Goal: Complete application form

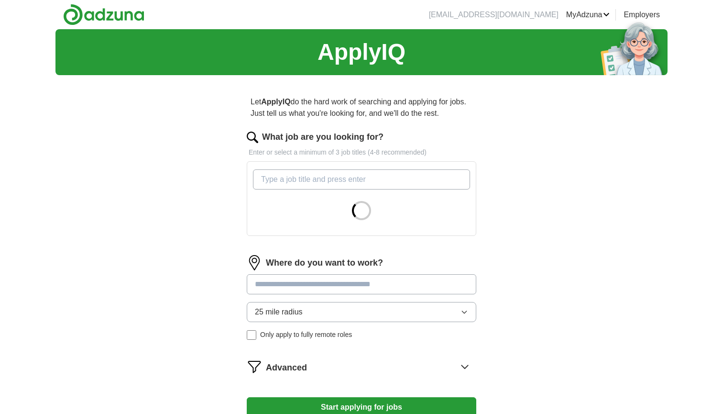
click at [333, 185] on input "What job are you looking for?" at bounding box center [361, 179] width 217 height 20
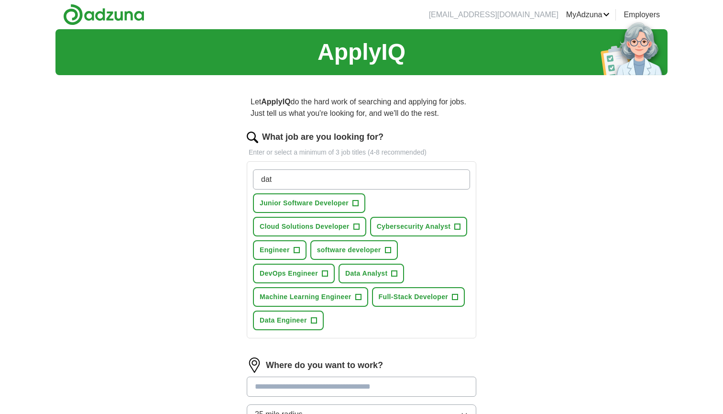
click at [393, 271] on span "+" at bounding box center [395, 274] width 6 height 8
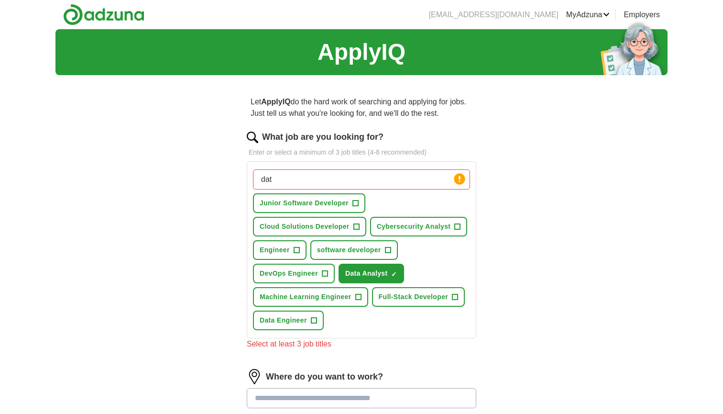
click at [351, 205] on button "Junior Software Developer +" at bounding box center [309, 203] width 112 height 20
click at [368, 181] on input "dat" at bounding box center [361, 179] width 217 height 20
type input "d"
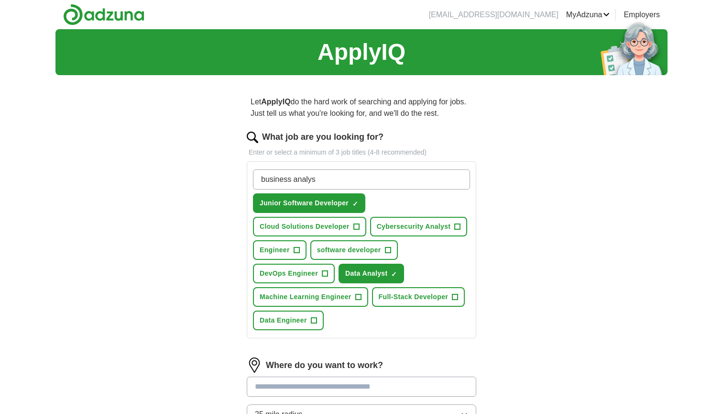
type input "business analyst"
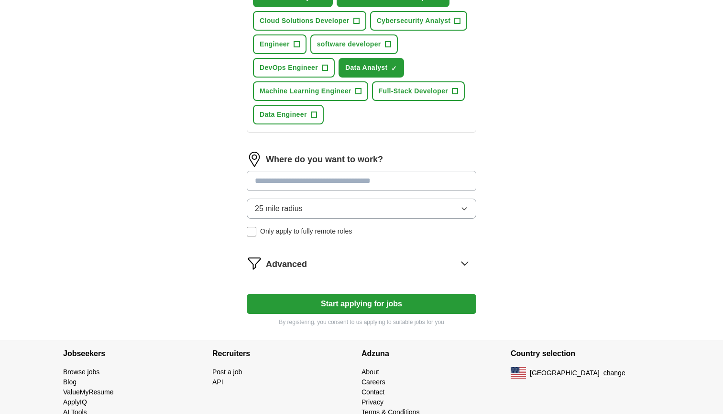
scroll to position [207, 0]
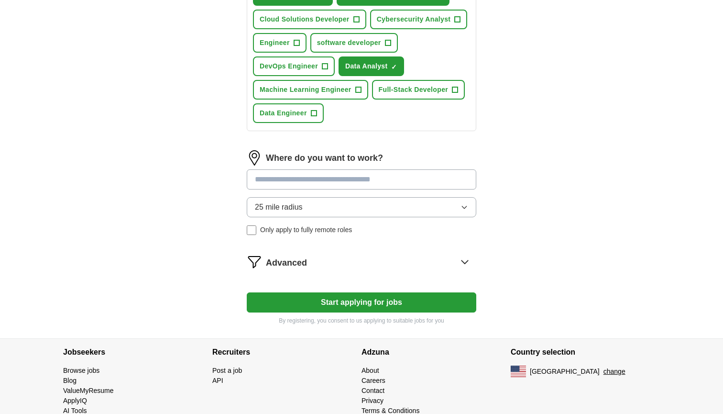
click at [393, 302] on button "Start applying for jobs" at bounding box center [362, 302] width 230 height 20
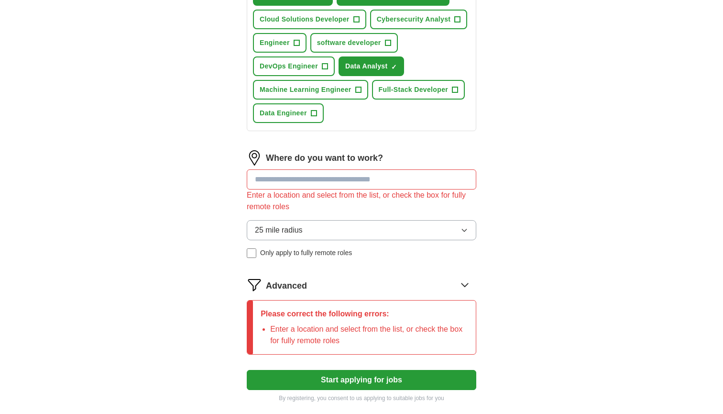
click at [341, 182] on input at bounding box center [362, 179] width 230 height 20
type input "***"
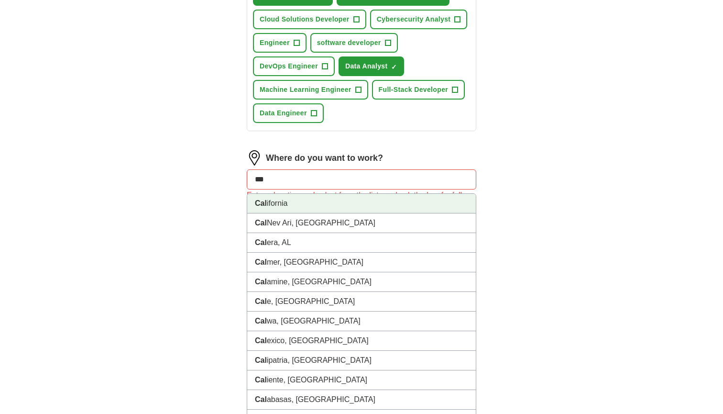
click at [311, 209] on li "Cal ifornia" at bounding box center [361, 204] width 229 height 20
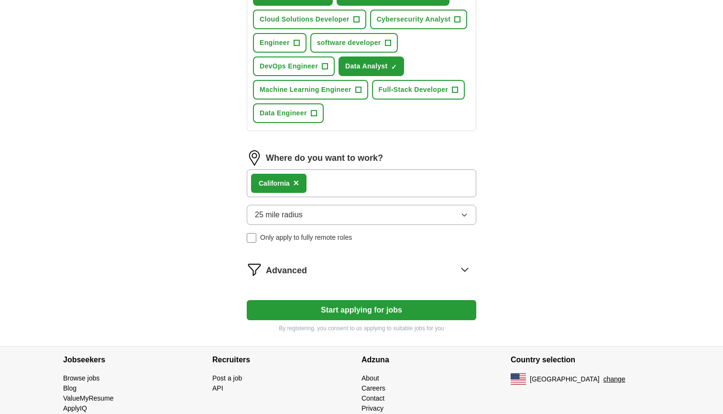
click at [338, 182] on div "Cal ifornia ×" at bounding box center [362, 183] width 230 height 28
click at [342, 313] on button "Start applying for jobs" at bounding box center [362, 310] width 230 height 20
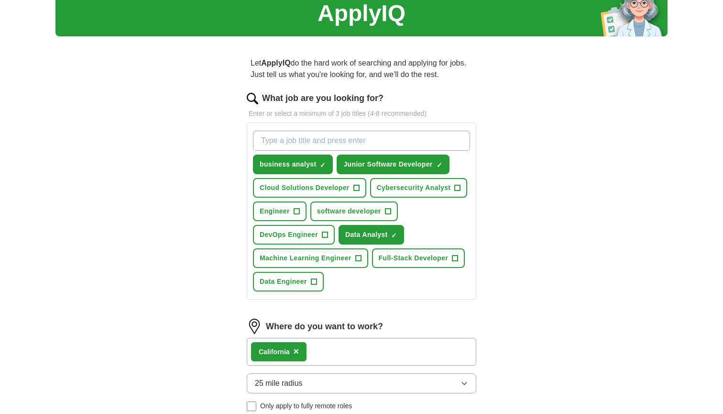
select select "**"
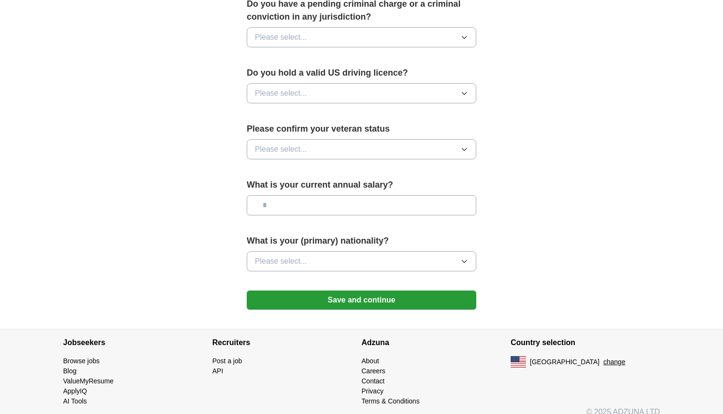
scroll to position [571, 0]
click at [328, 291] on button "Save and continue" at bounding box center [362, 300] width 230 height 19
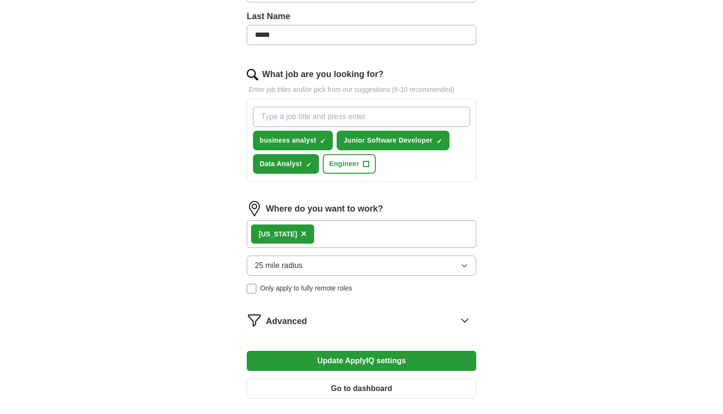
scroll to position [288, 0]
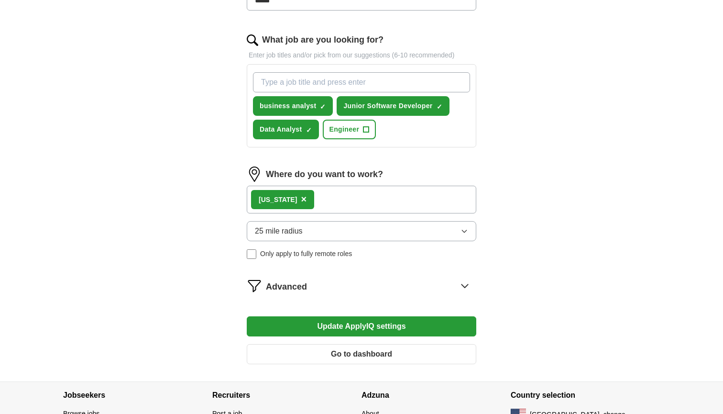
click at [290, 240] on button "25 mile radius" at bounding box center [362, 231] width 230 height 20
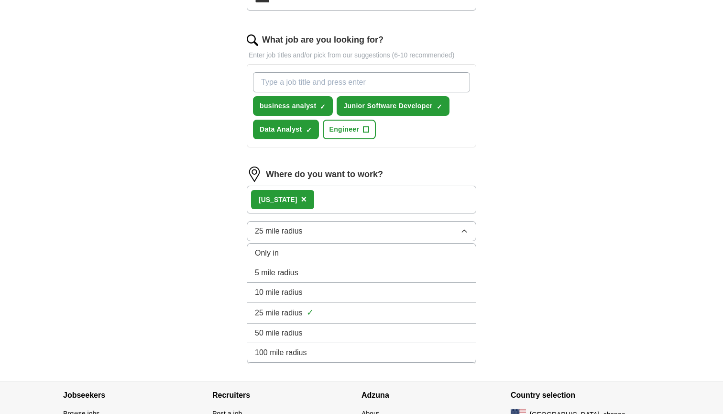
click at [273, 255] on span "Only in" at bounding box center [267, 252] width 24 height 11
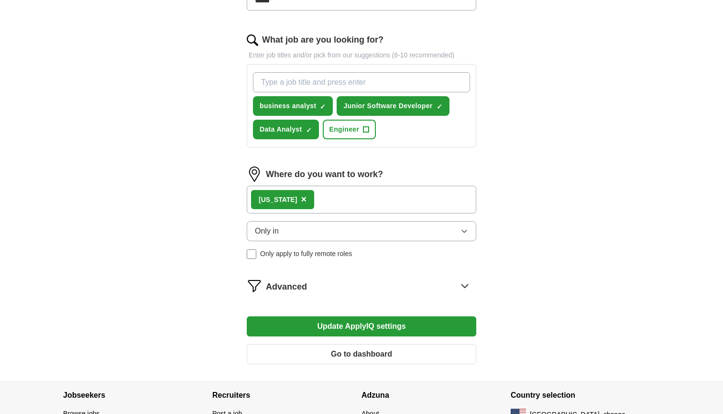
click at [335, 329] on button "Update ApplyIQ settings" at bounding box center [362, 326] width 230 height 20
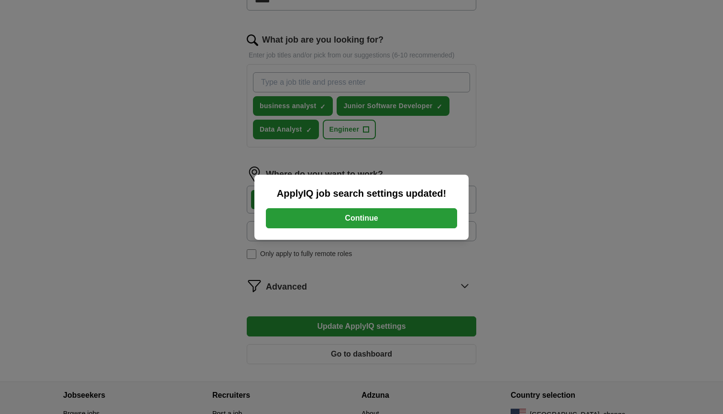
click at [362, 220] on button "Continue" at bounding box center [361, 218] width 191 height 20
